Goal: Task Accomplishment & Management: Use online tool/utility

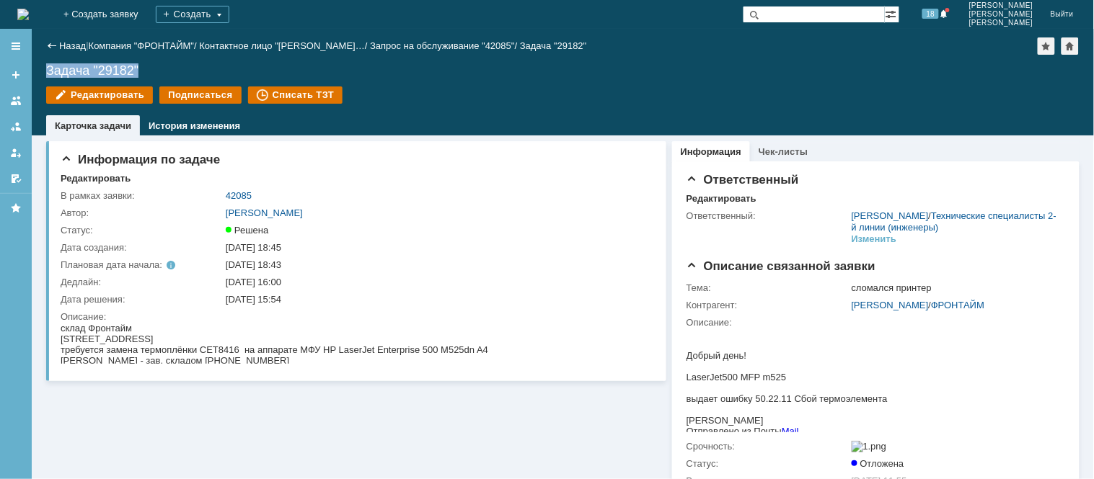
click at [29, 9] on img at bounding box center [23, 15] width 12 height 12
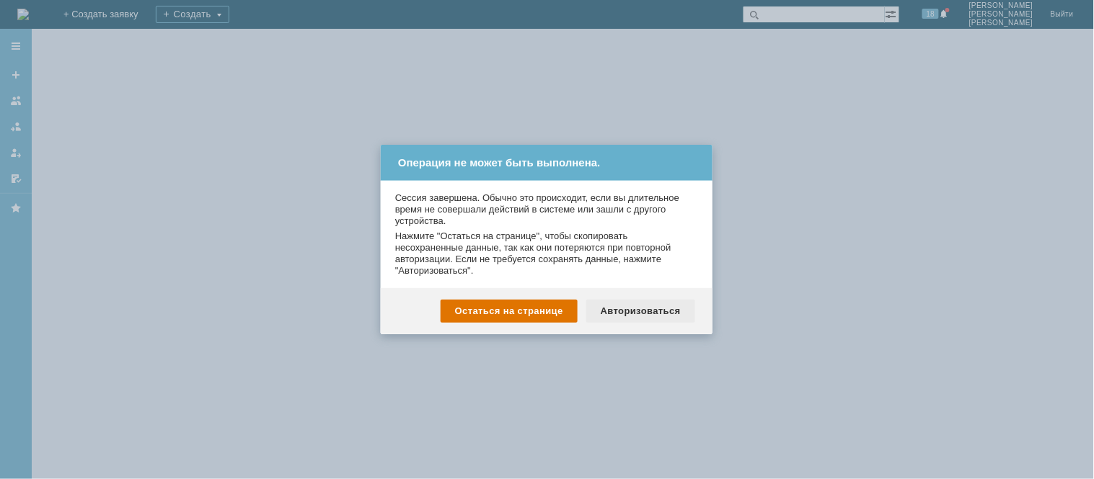
click at [650, 308] on div "Авторизоваться" at bounding box center [640, 311] width 109 height 23
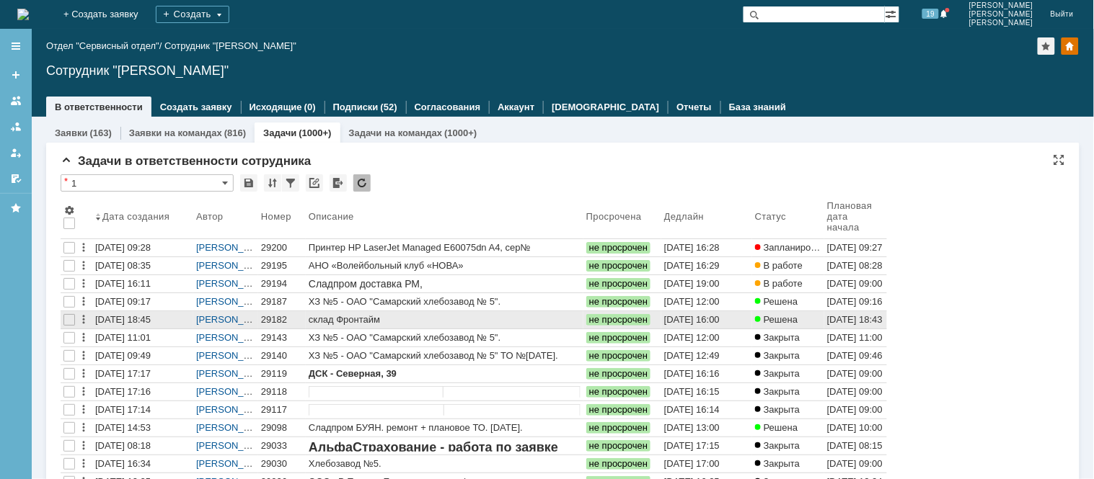
click at [271, 319] on div "29182" at bounding box center [282, 320] width 42 height 12
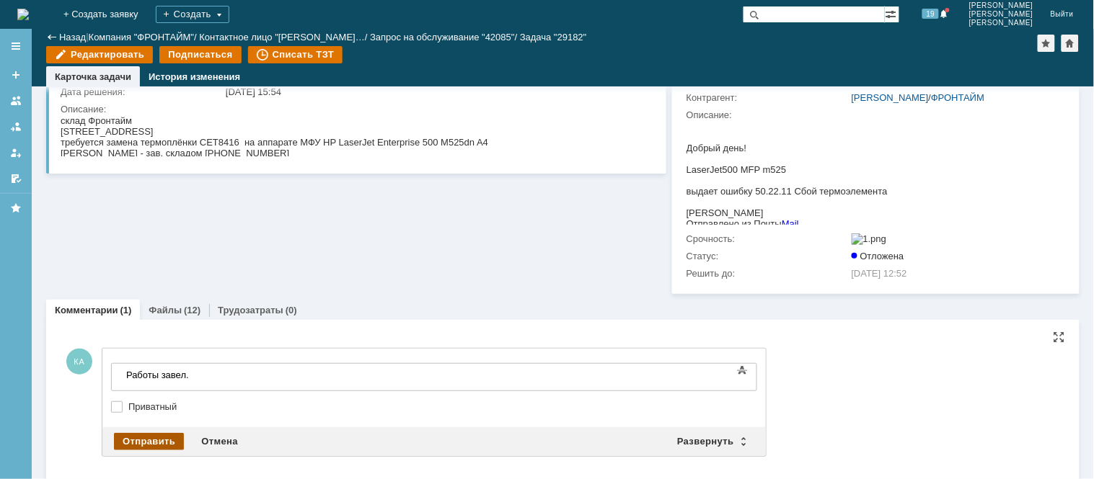
click at [128, 451] on div "Отправить" at bounding box center [149, 441] width 70 height 17
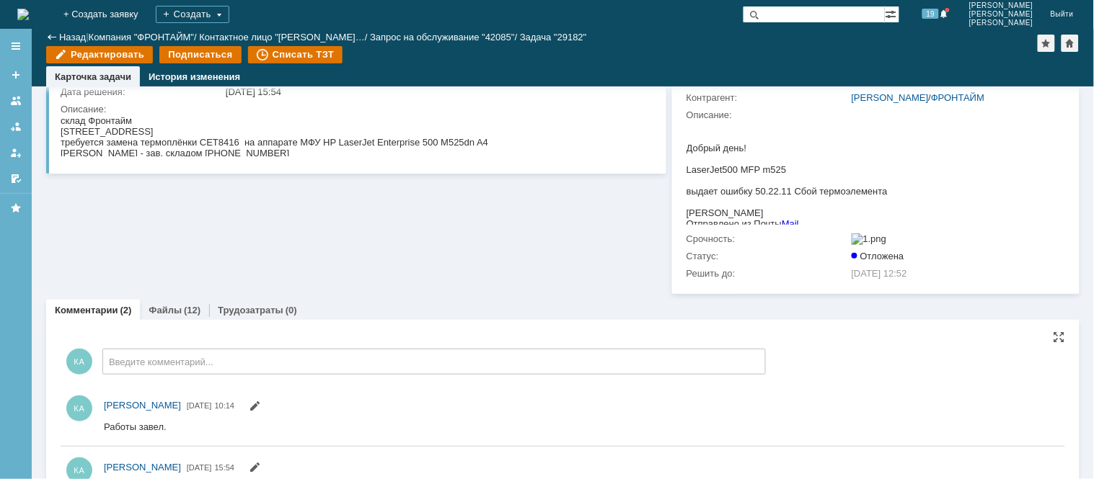
click at [29, 9] on img at bounding box center [23, 15] width 12 height 12
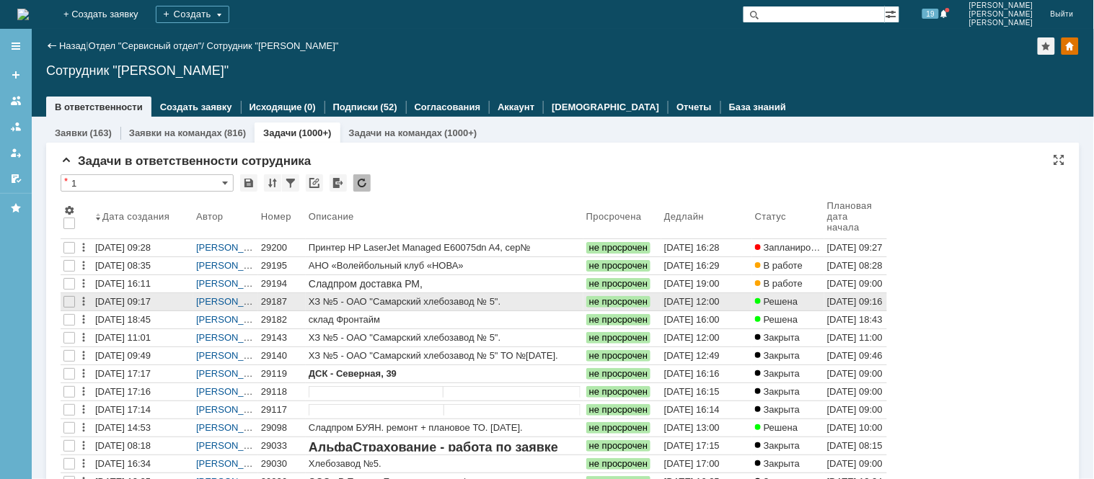
click at [267, 298] on div "29187" at bounding box center [282, 302] width 42 height 12
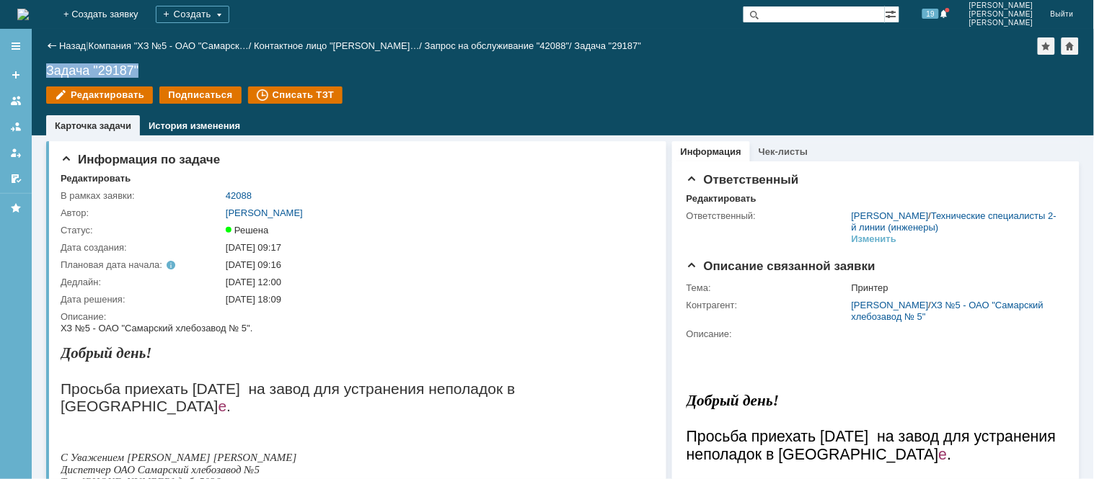
drag, startPoint x: 154, startPoint y: 73, endPoint x: 32, endPoint y: 65, distance: 122.1
click at [32, 65] on div "Назад | Компания "ХЗ №5 - ОАО "Самарск… / Контактное лицо "[PERSON_NAME]… / Зап…" at bounding box center [563, 82] width 1062 height 107
copy div "Задача "29187""
